Goal: Task Accomplishment & Management: Complete application form

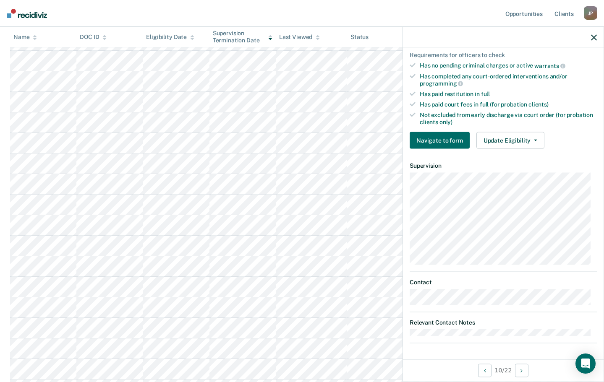
scroll to position [129, 0]
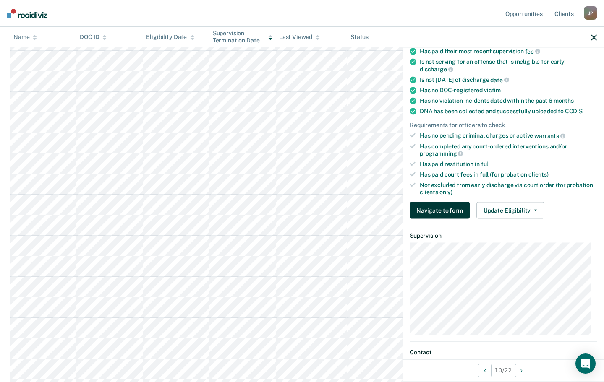
click at [438, 212] on button "Navigate to form" at bounding box center [439, 210] width 60 height 17
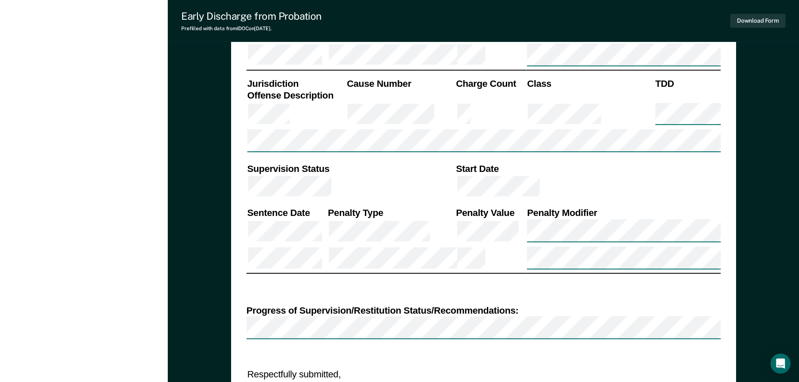
scroll to position [629, 0]
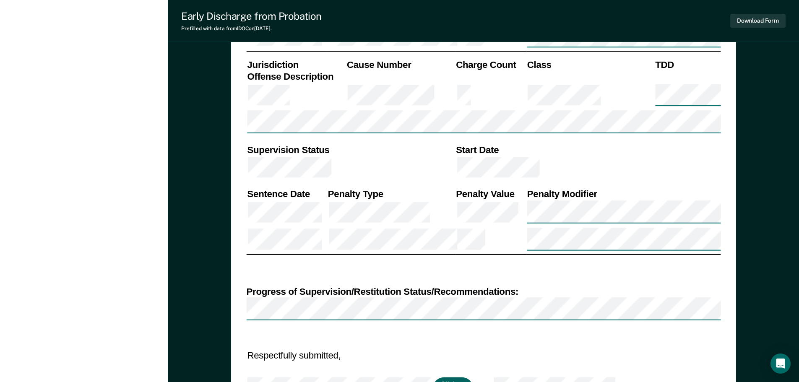
click at [437, 378] on button "Click to Sign" at bounding box center [453, 389] width 40 height 23
click at [450, 378] on button "Click to Sign" at bounding box center [453, 389] width 40 height 23
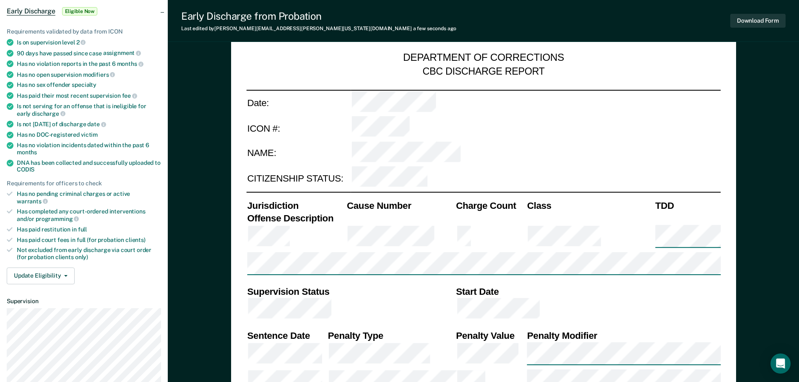
scroll to position [70, 0]
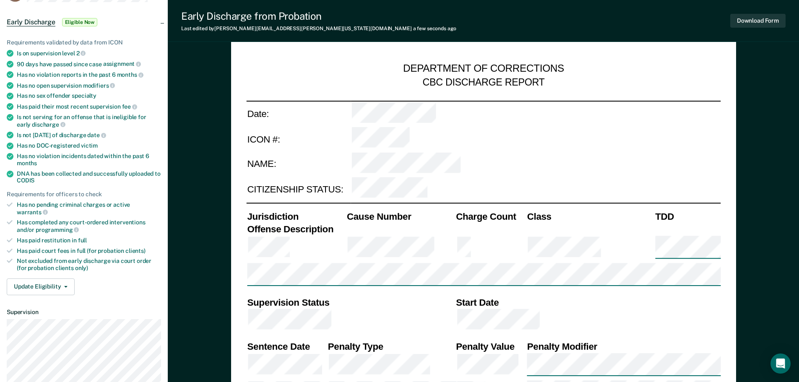
click at [36, 205] on div "Has no pending criminal charges or active warrants" at bounding box center [89, 208] width 144 height 14
click at [67, 281] on button "Update Eligibility" at bounding box center [41, 287] width 68 height 17
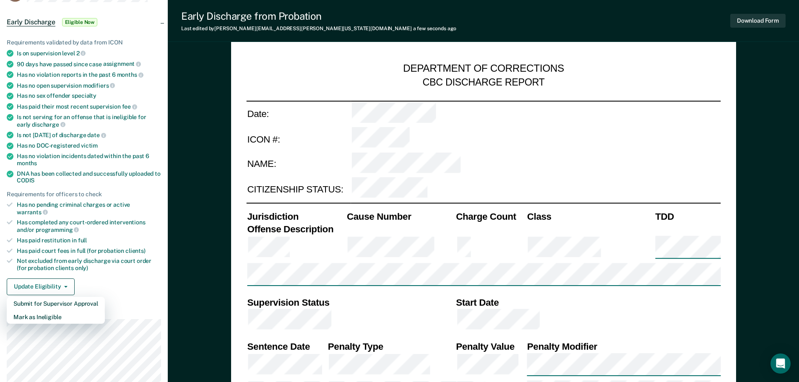
click at [121, 270] on div "Requirements validated by data from ICON Is on supervision level 2 90 days have…" at bounding box center [84, 164] width 168 height 276
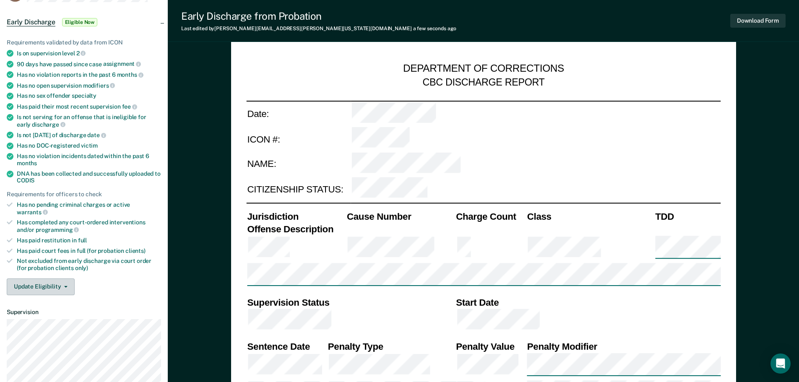
click at [66, 280] on button "Update Eligibility" at bounding box center [41, 287] width 68 height 17
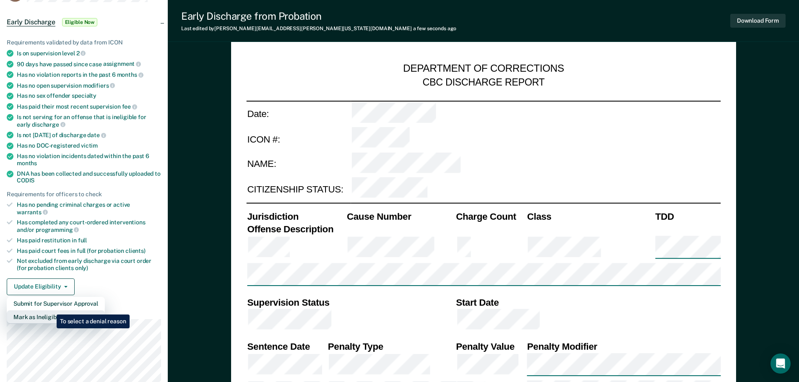
click at [50, 310] on button "Mark as Ineligible" at bounding box center [56, 316] width 98 height 13
type textarea "x"
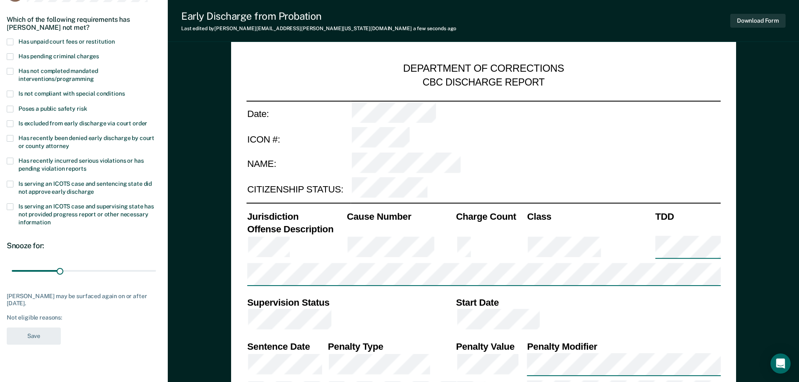
click at [10, 122] on span at bounding box center [10, 123] width 7 height 7
drag, startPoint x: 60, startPoint y: 271, endPoint x: 196, endPoint y: 287, distance: 137.6
type input "90"
click at [156, 278] on input "range" at bounding box center [84, 270] width 144 height 15
click at [37, 338] on button "Save" at bounding box center [34, 336] width 54 height 17
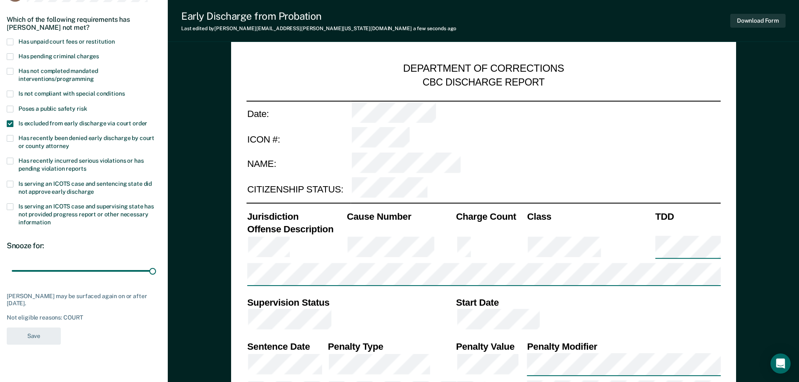
type textarea "x"
